Goal: Task Accomplishment & Management: Use online tool/utility

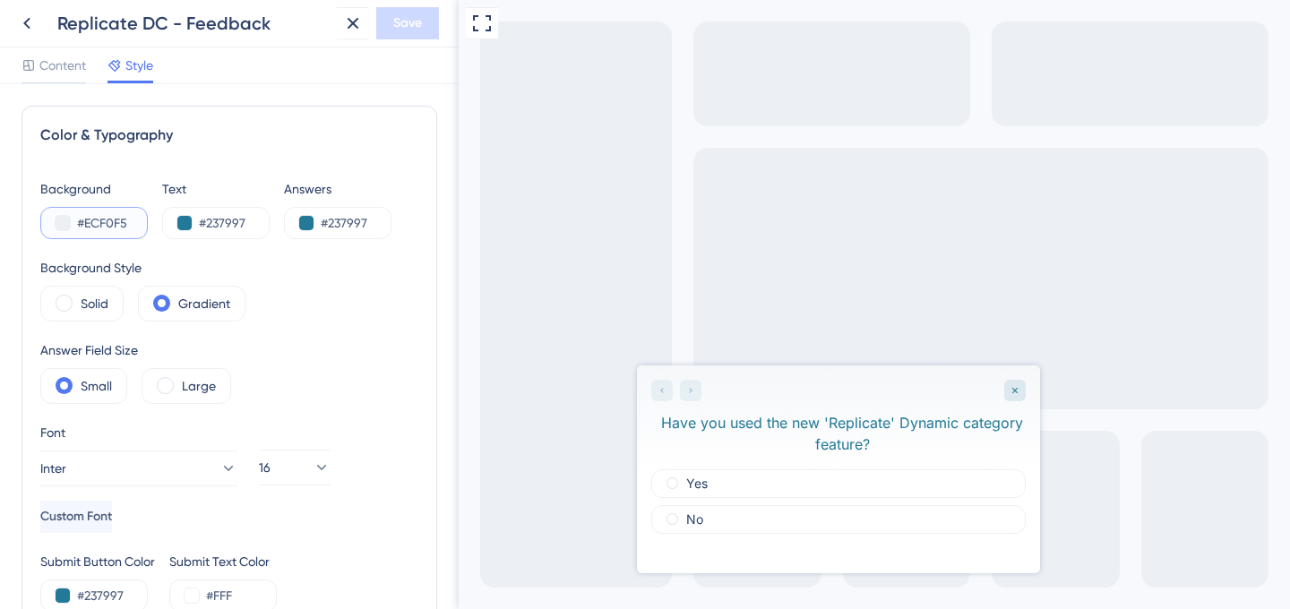
click at [94, 221] on input "#ECF0F5" at bounding box center [113, 222] width 73 height 21
paste input "FFFFFF"
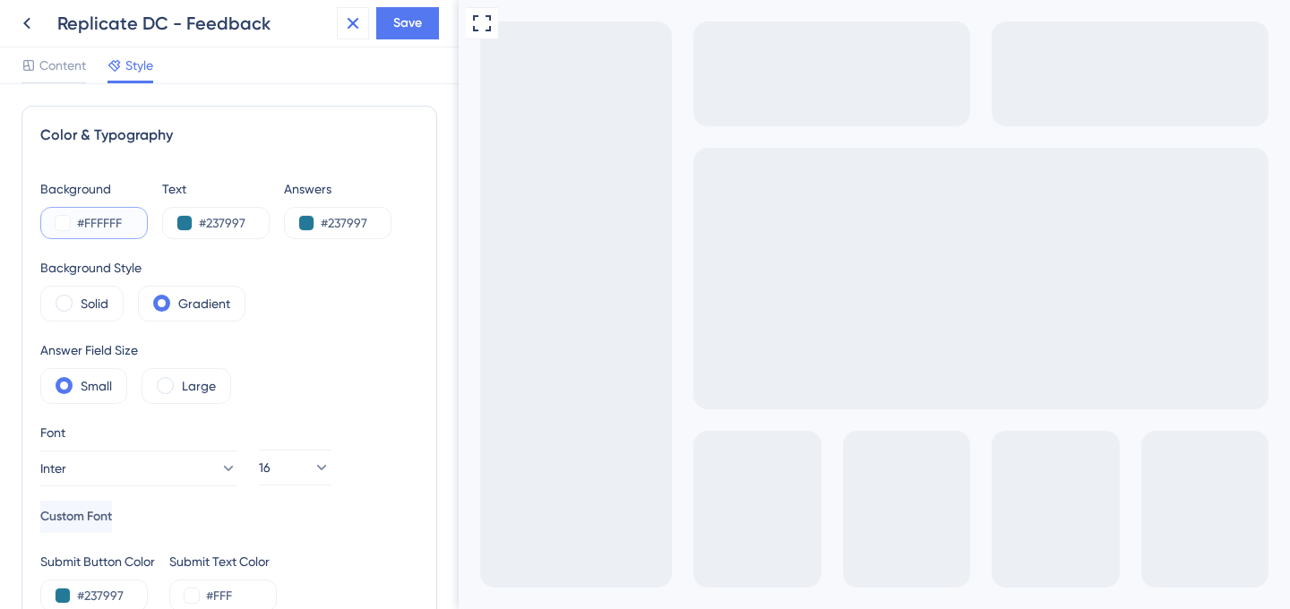
type input "#FFFFFF"
click at [245, 219] on input "#237997" at bounding box center [235, 222] width 73 height 21
paste input "384356"
type input "#384356"
click at [355, 235] on div "#237997" at bounding box center [337, 223] width 107 height 32
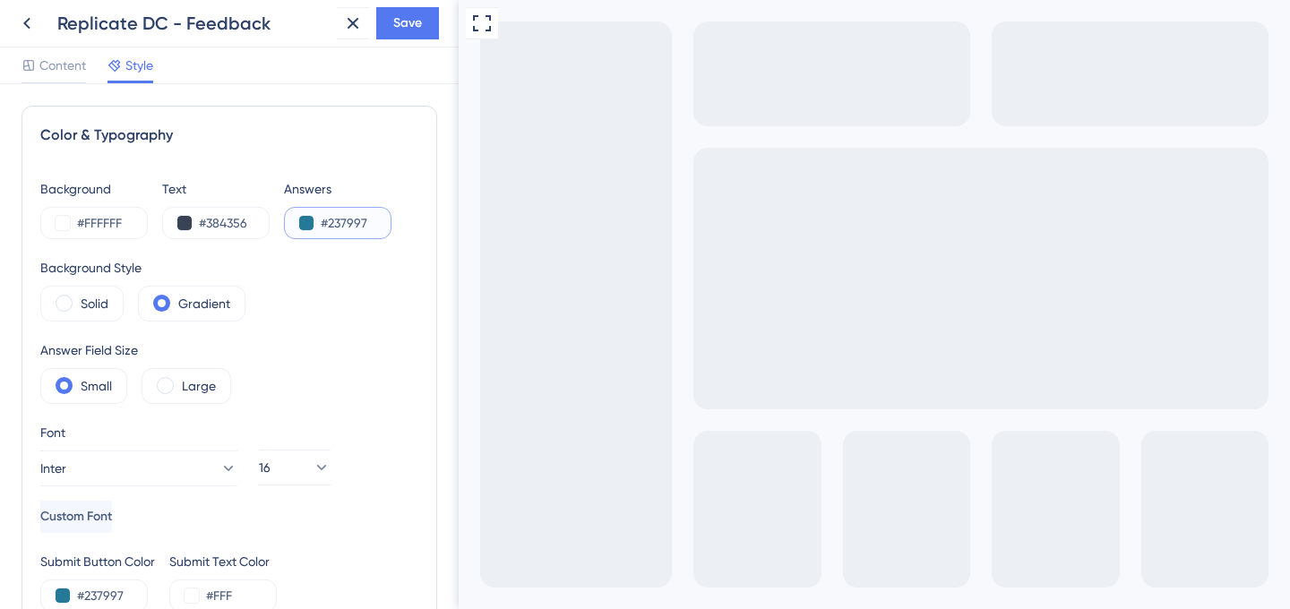
click at [346, 215] on input "#237997" at bounding box center [357, 222] width 73 height 21
paste input "384356"
type input "#384356"
click at [362, 420] on div "Background #FFFFFF Text #384356 Answers #384356 Background Style Solid Gradient…" at bounding box center [229, 394] width 378 height 433
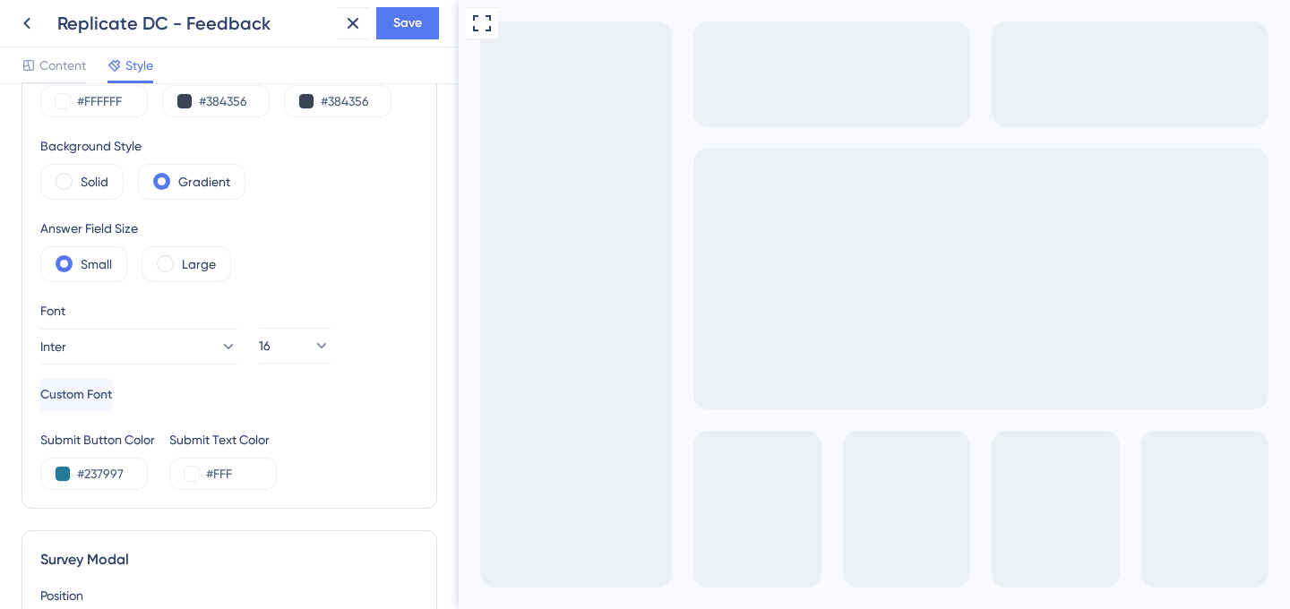
scroll to position [219, 0]
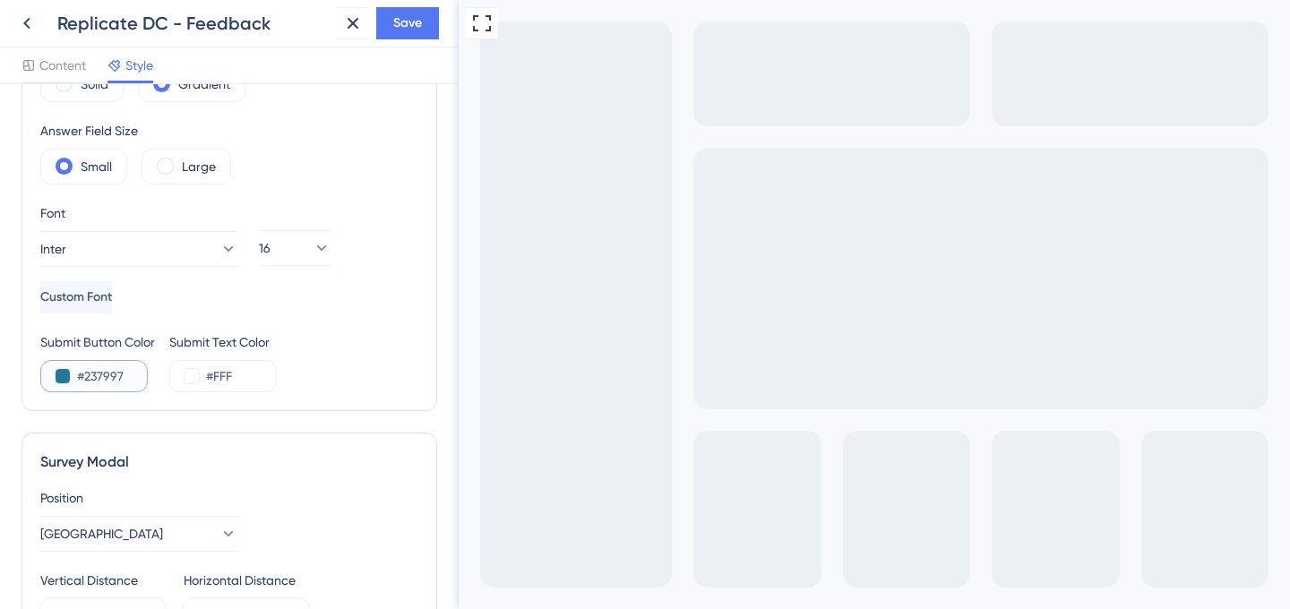
click at [100, 379] on input "#237997" at bounding box center [113, 375] width 73 height 21
paste input "009ACE"
type input "#009ACE"
click at [385, 110] on div "Background #FFFFFF Text #384356 Answers #384356 Background Style Solid Gradient…" at bounding box center [229, 175] width 378 height 433
click at [397, 27] on span "Save" at bounding box center [407, 23] width 29 height 21
